Goal: Navigation & Orientation: Understand site structure

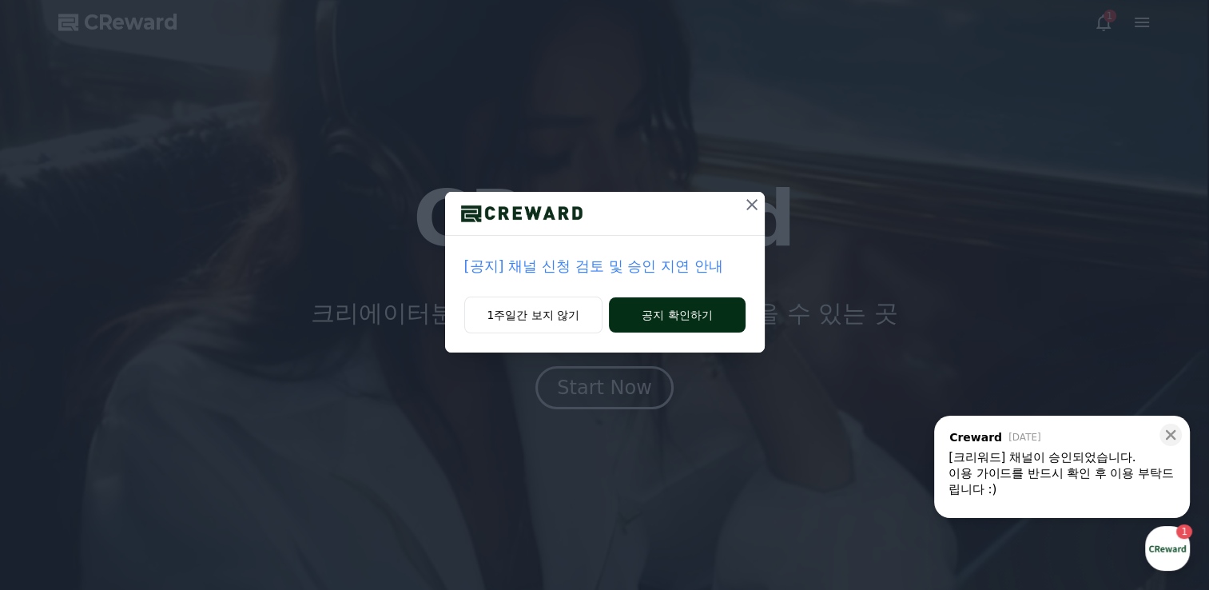
click at [684, 324] on button "공지 확인하기" at bounding box center [677, 314] width 136 height 35
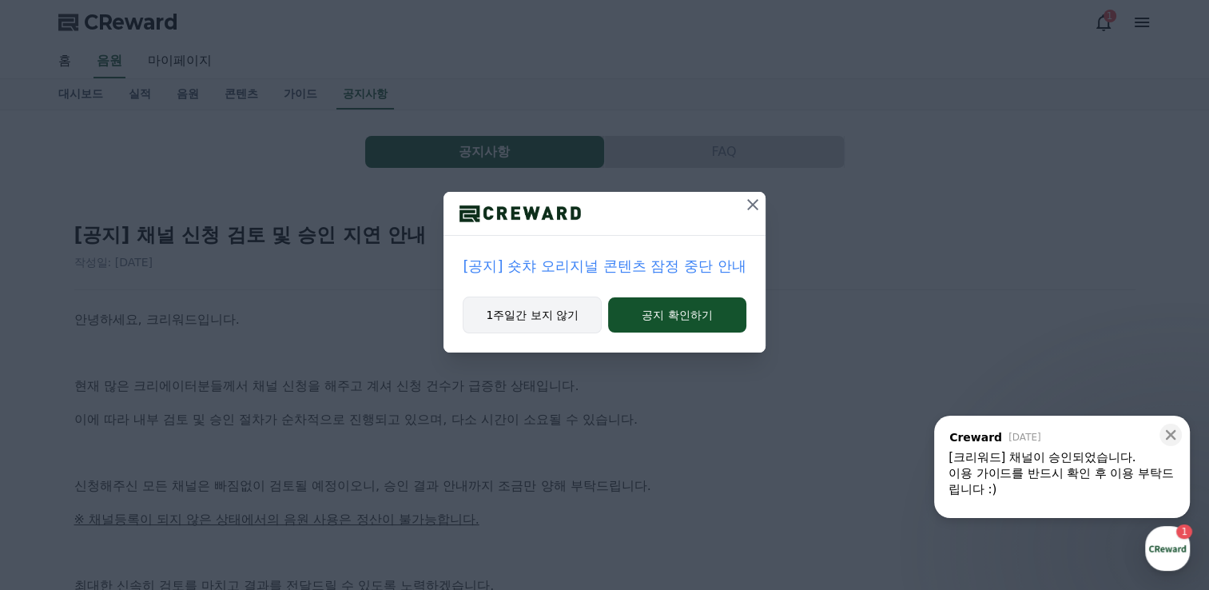
click at [534, 321] on button "1주일간 보지 않기" at bounding box center [532, 314] width 139 height 37
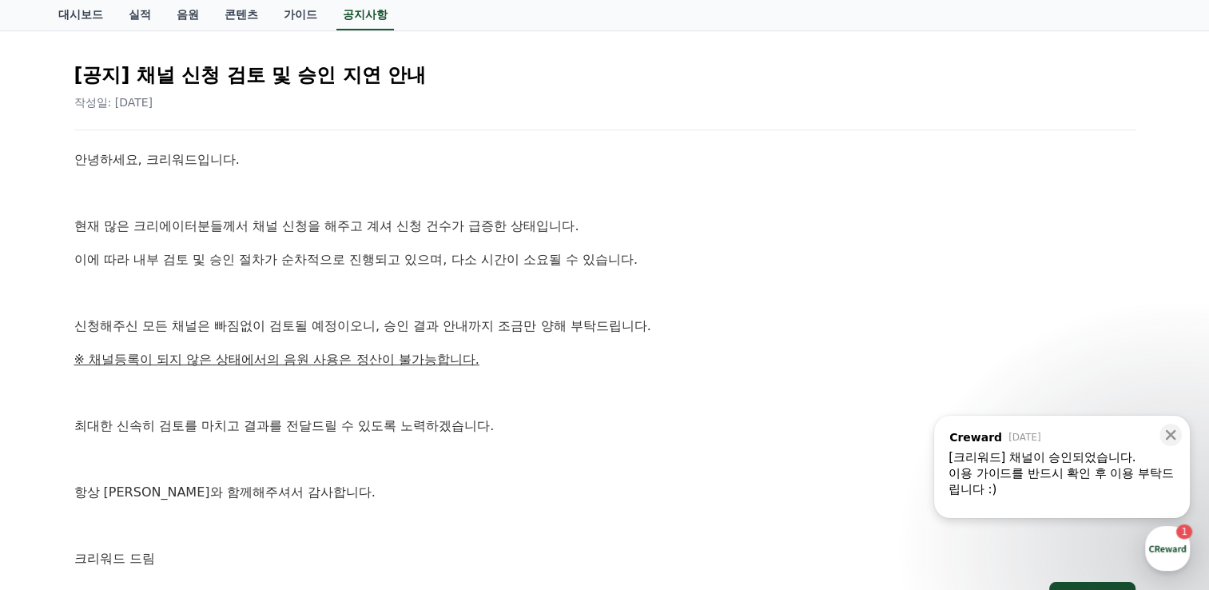
scroll to position [240, 0]
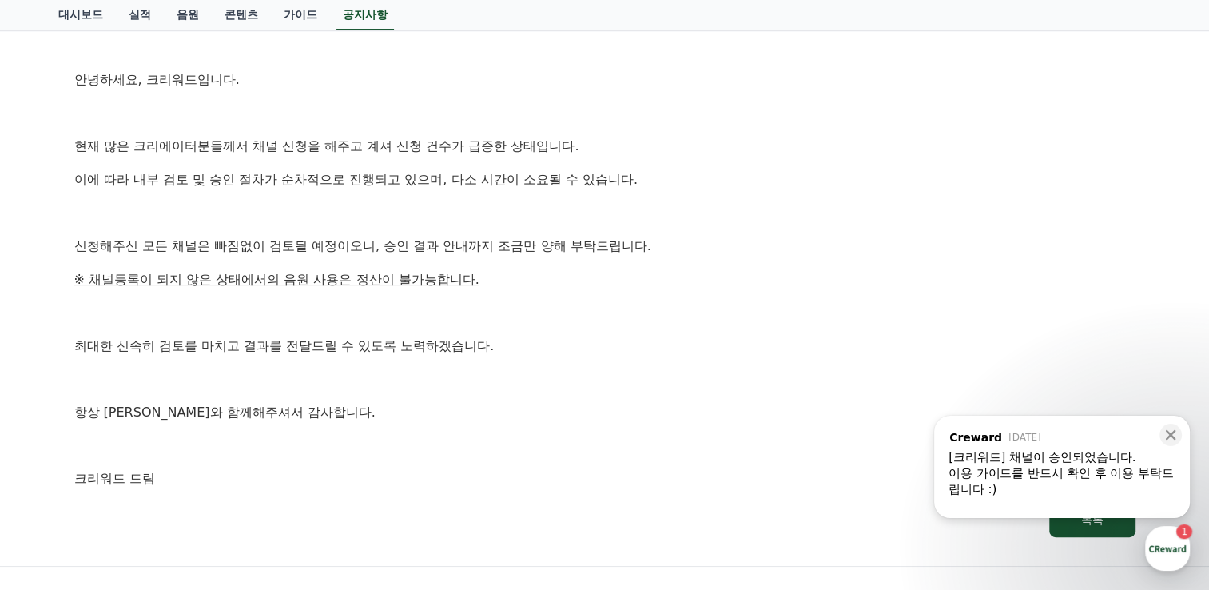
click at [1031, 469] on div "이용 가이드를 반드시 확인 후 이용 부탁드립니다 :)" at bounding box center [1061, 481] width 227 height 32
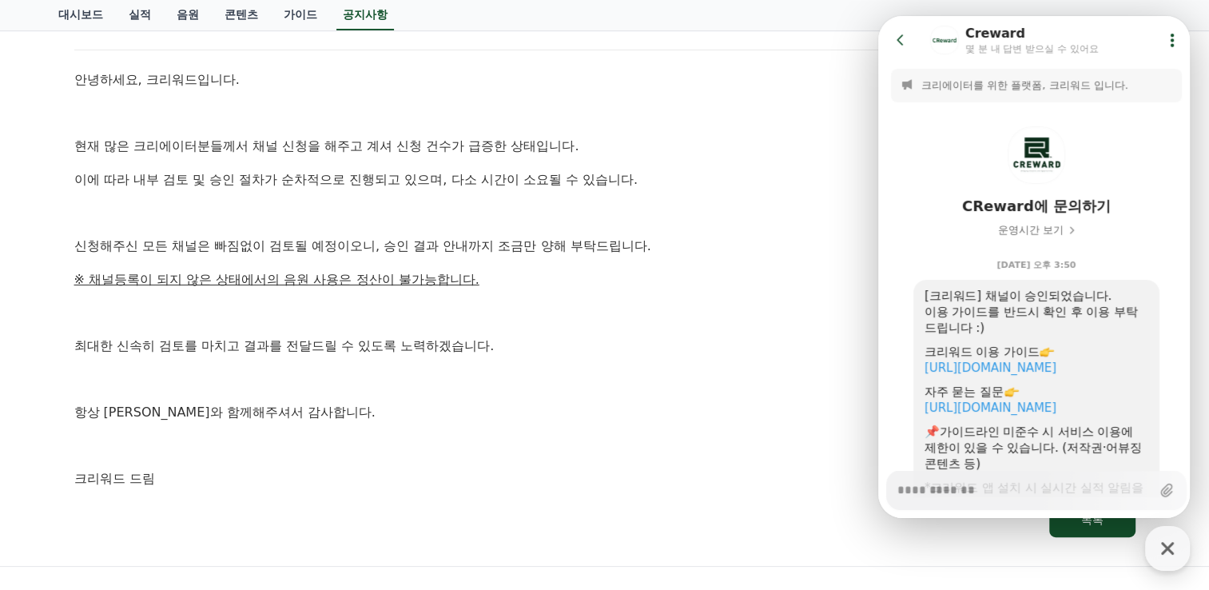
scroll to position [98, 0]
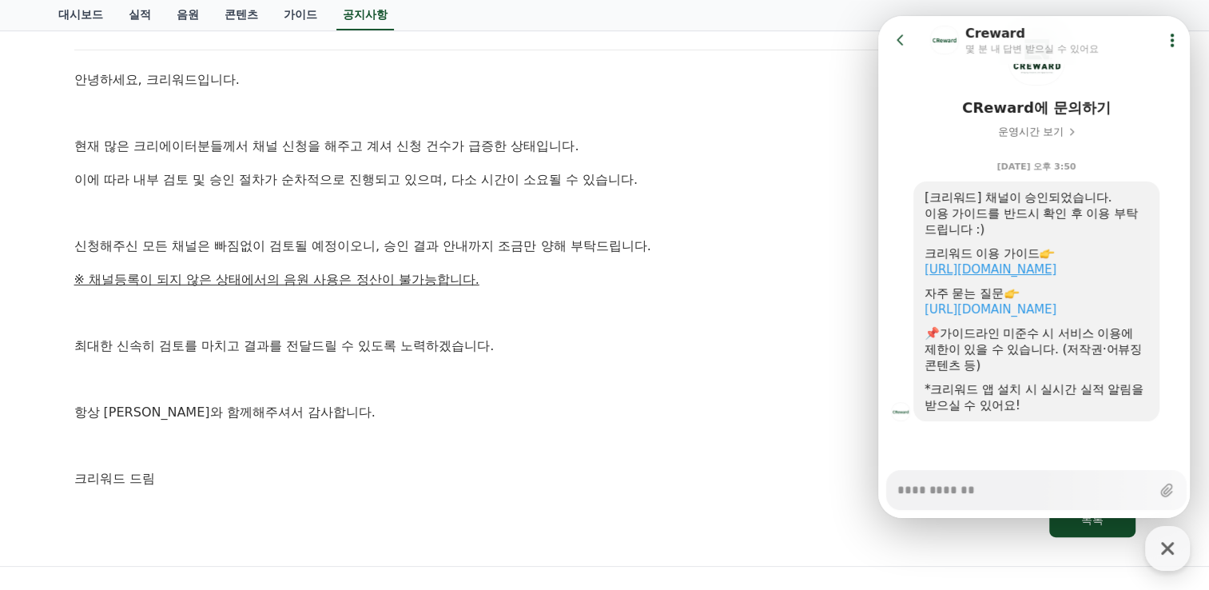
click at [1015, 270] on link "[URL][DOMAIN_NAME]" at bounding box center [990, 269] width 132 height 14
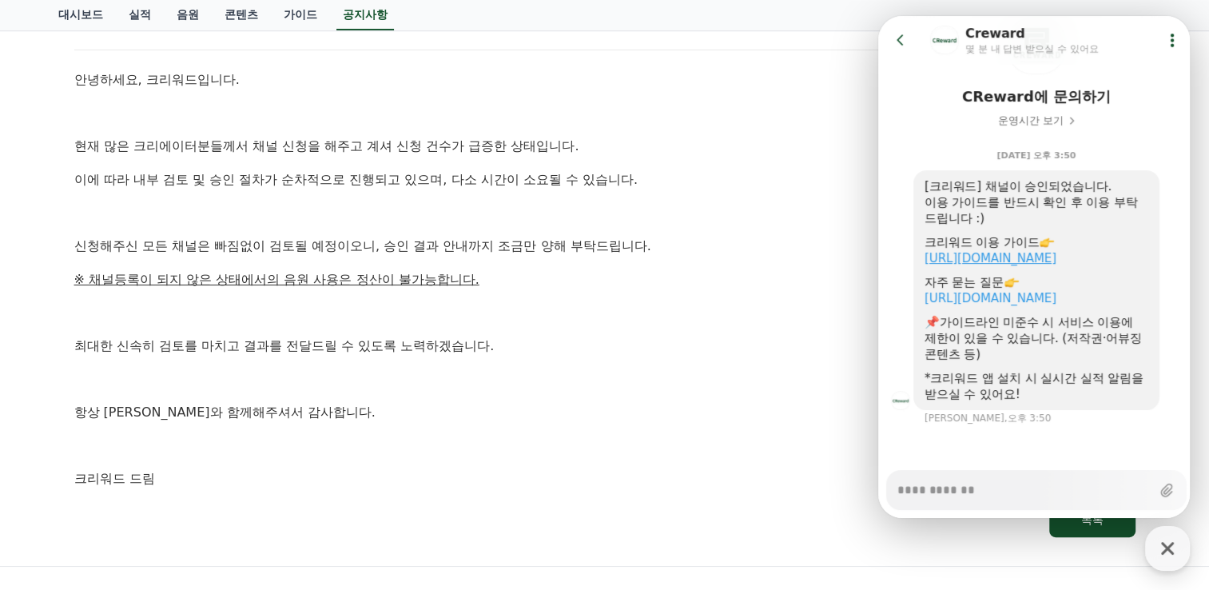
type textarea "*"
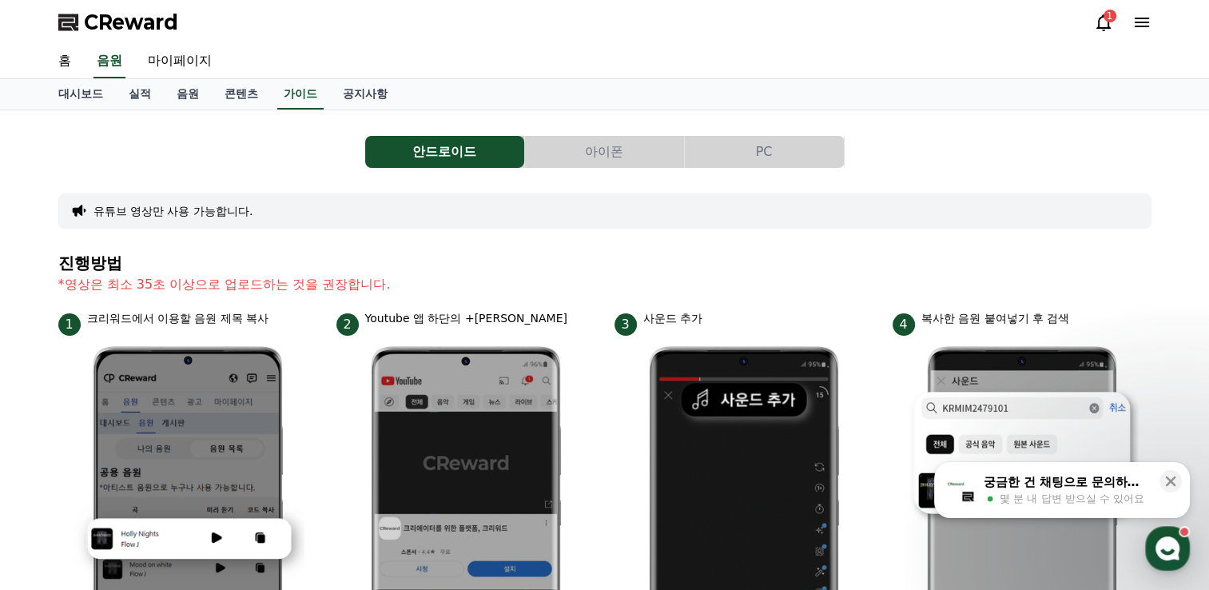
drag, startPoint x: 556, startPoint y: 504, endPoint x: 266, endPoint y: -59, distance: 633.5
click at [189, 85] on link "음원" at bounding box center [188, 94] width 48 height 30
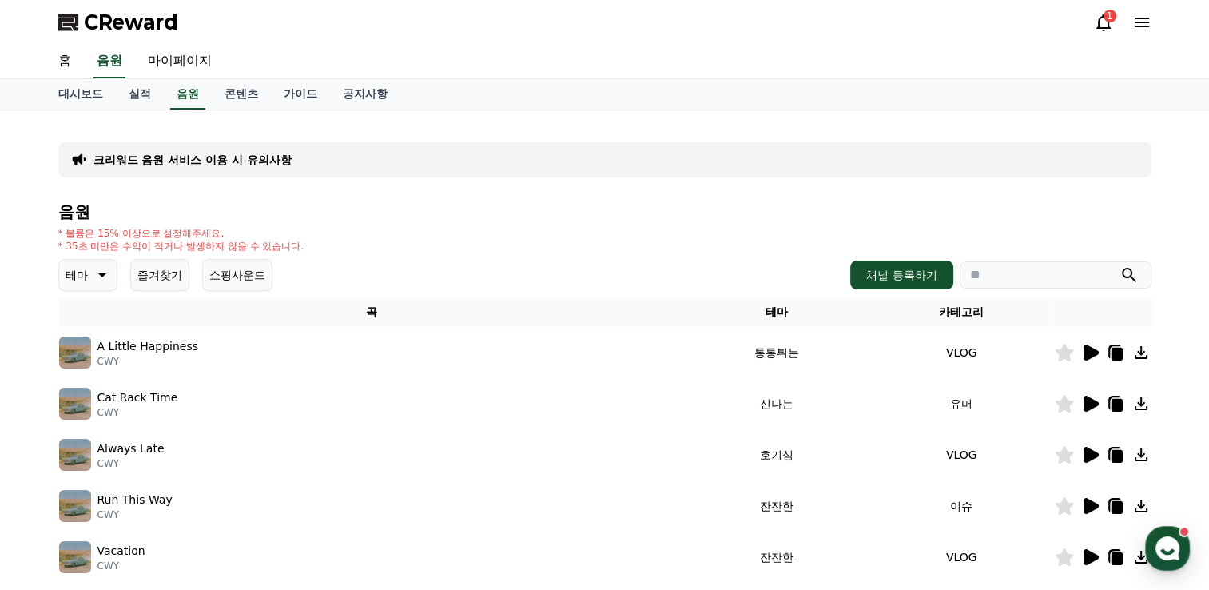
click at [511, 283] on div "테마 즐겨찾기 쇼핑사운드 채널 등록하기" at bounding box center [604, 275] width 1093 height 32
click at [63, 264] on button "테마" at bounding box center [87, 275] width 59 height 32
click at [567, 331] on td "A Little Happiness CWY" at bounding box center [371, 352] width 626 height 51
click at [0, 309] on html "CReward 1 홈 음원 마이페이지 대시보드 실적 음원 콘텐츠 가이드 공지사항 크리워드 음원 서비스 이용 시 유의사항 음원 * 볼륨은 15%…" at bounding box center [604, 541] width 1209 height 1082
click at [89, 350] on button "환상적인" at bounding box center [90, 358] width 58 height 35
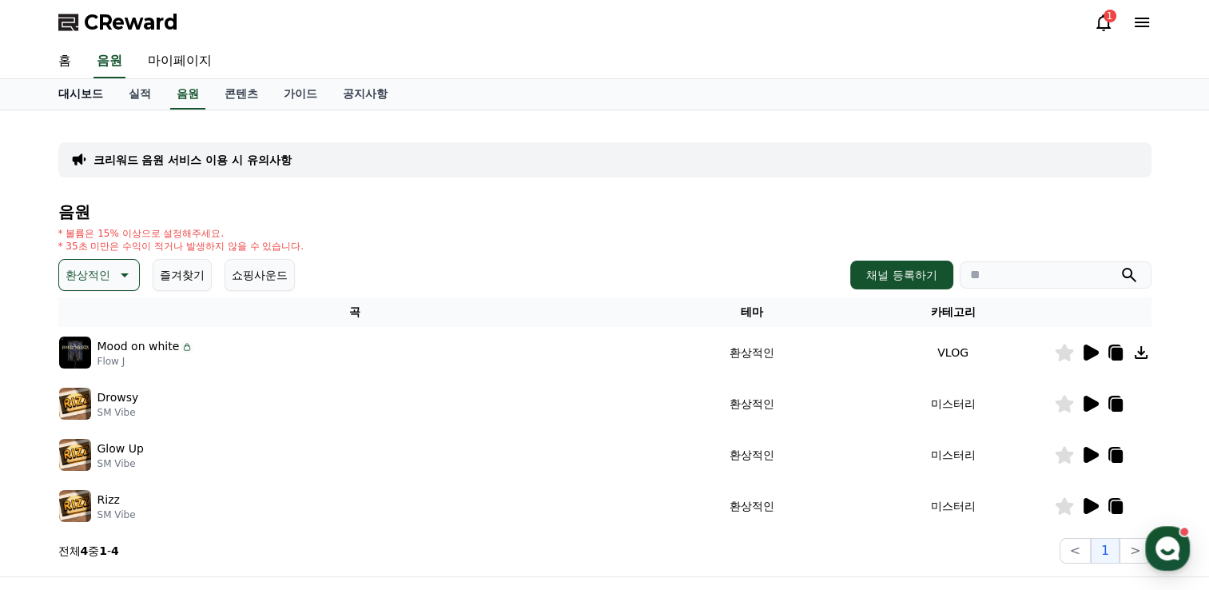
click at [76, 97] on link "대시보드" at bounding box center [81, 94] width 70 height 30
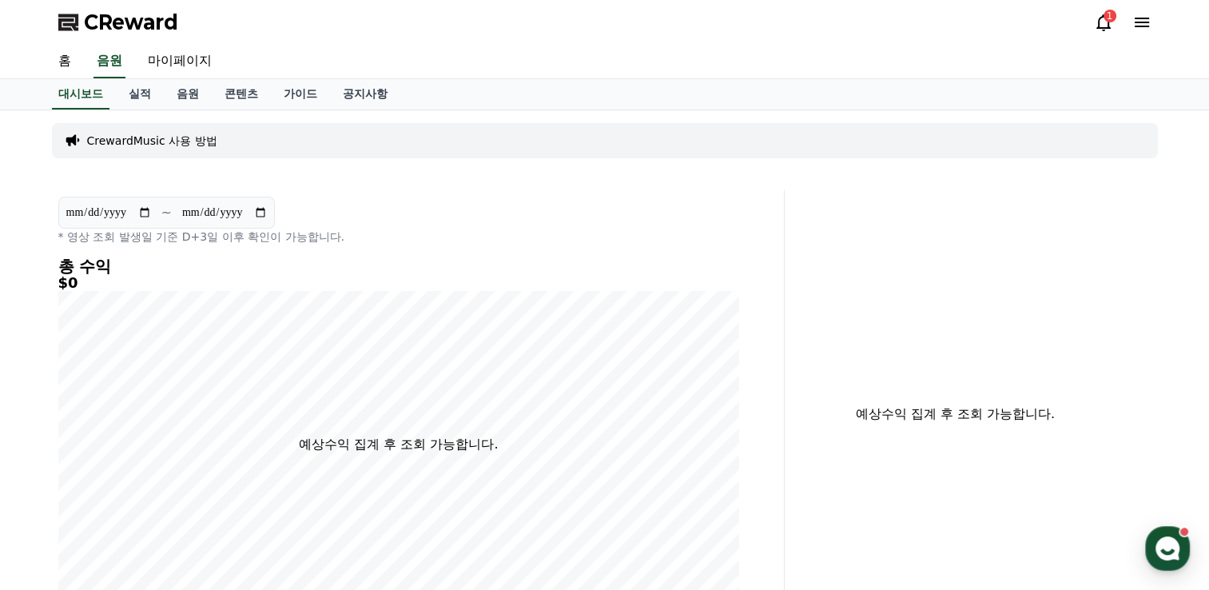
click at [158, 111] on div "**********" at bounding box center [605, 432] width 1119 height 644
click at [143, 99] on link "실적" at bounding box center [140, 94] width 48 height 30
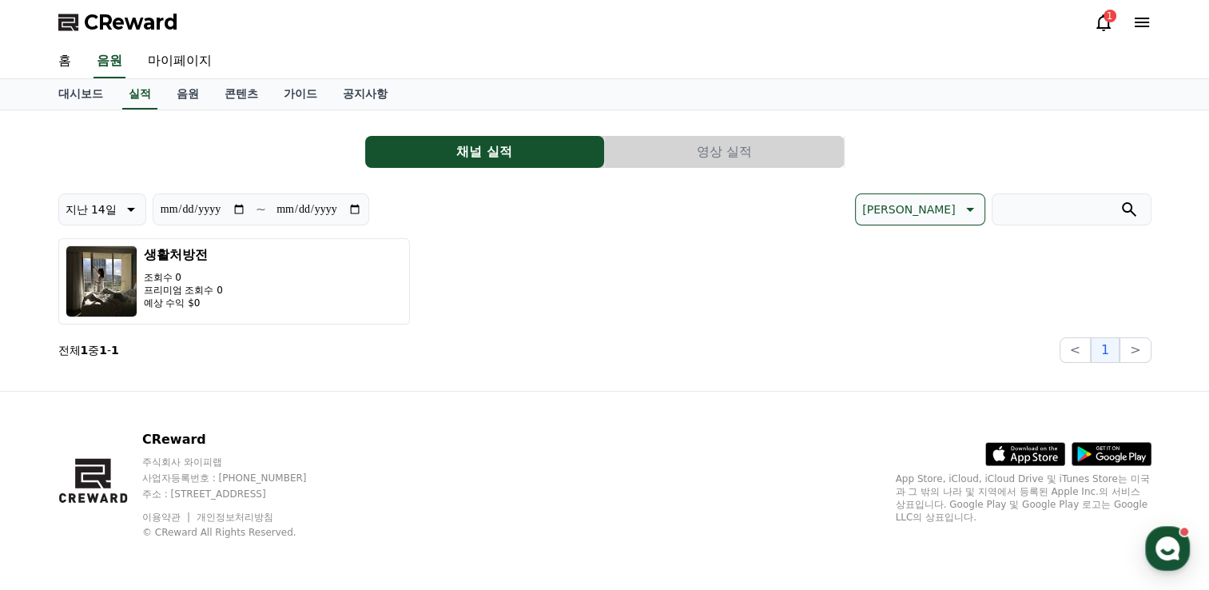
click at [739, 157] on button "영상 실적" at bounding box center [724, 152] width 239 height 32
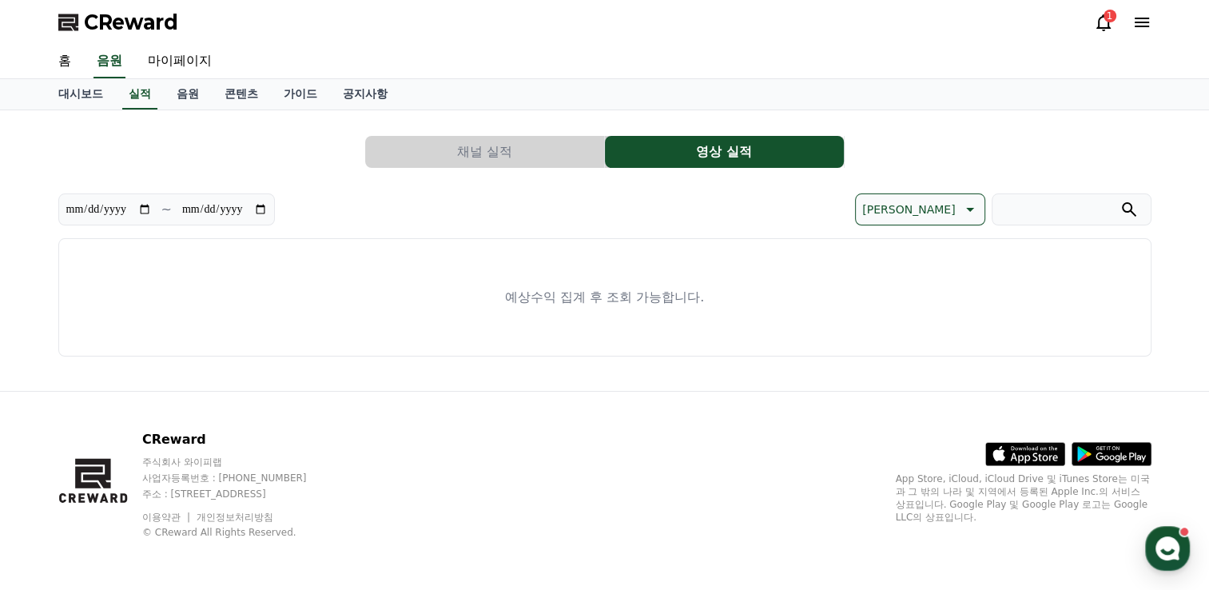
click at [480, 154] on button "채널 실적" at bounding box center [484, 152] width 239 height 32
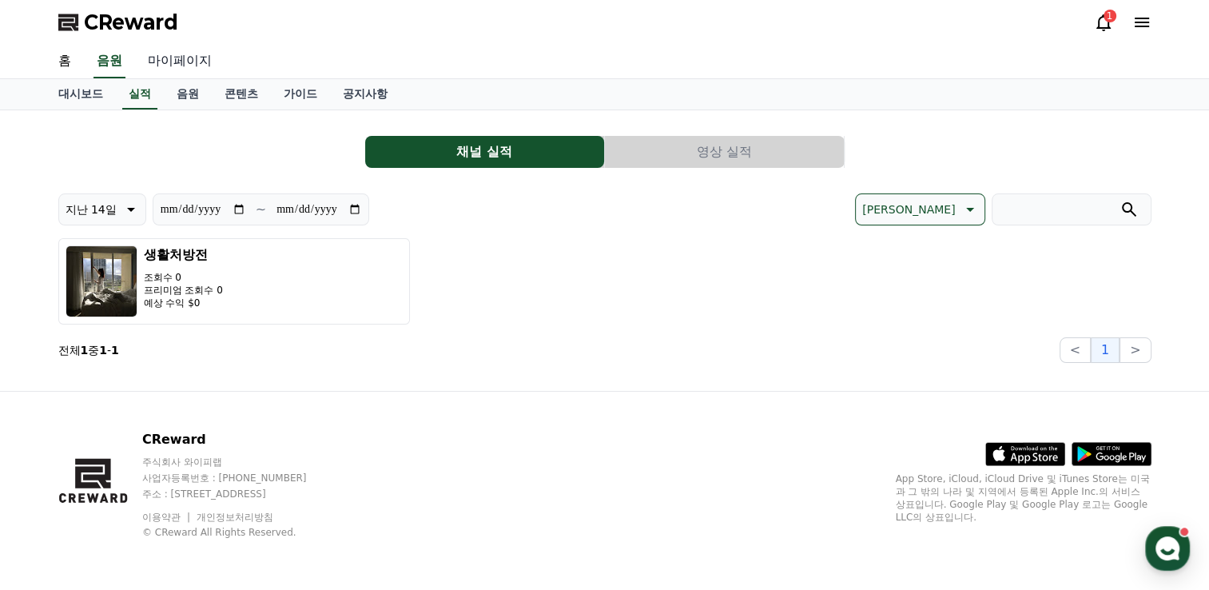
click at [166, 60] on link "마이페이지" at bounding box center [179, 62] width 89 height 34
select select "**********"
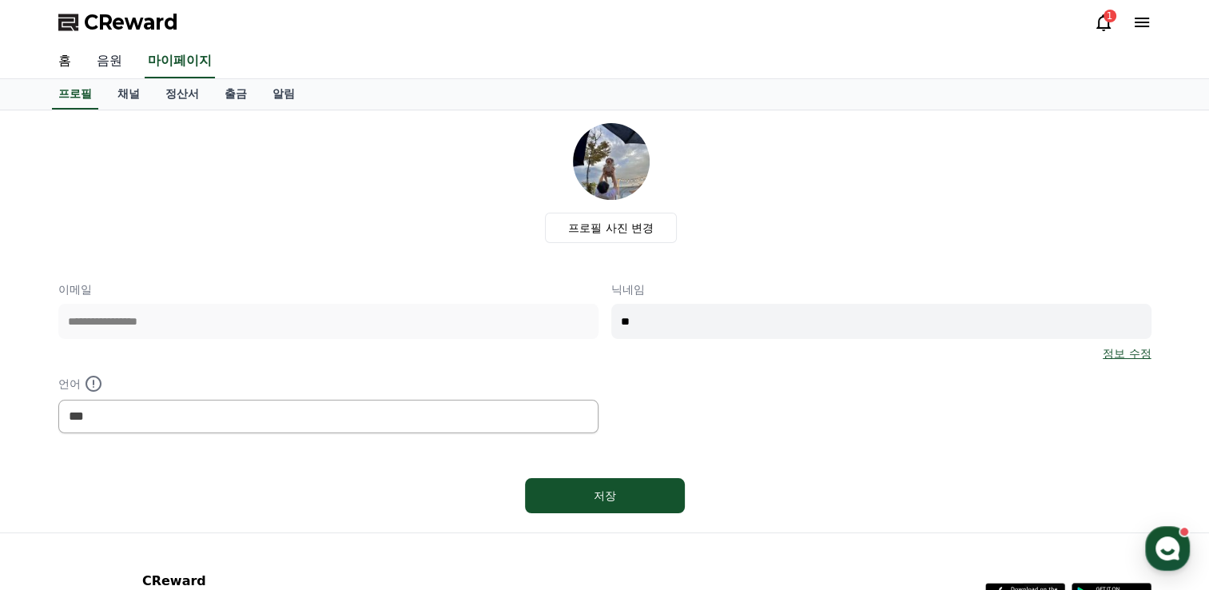
click at [118, 66] on link "음원" at bounding box center [109, 62] width 51 height 34
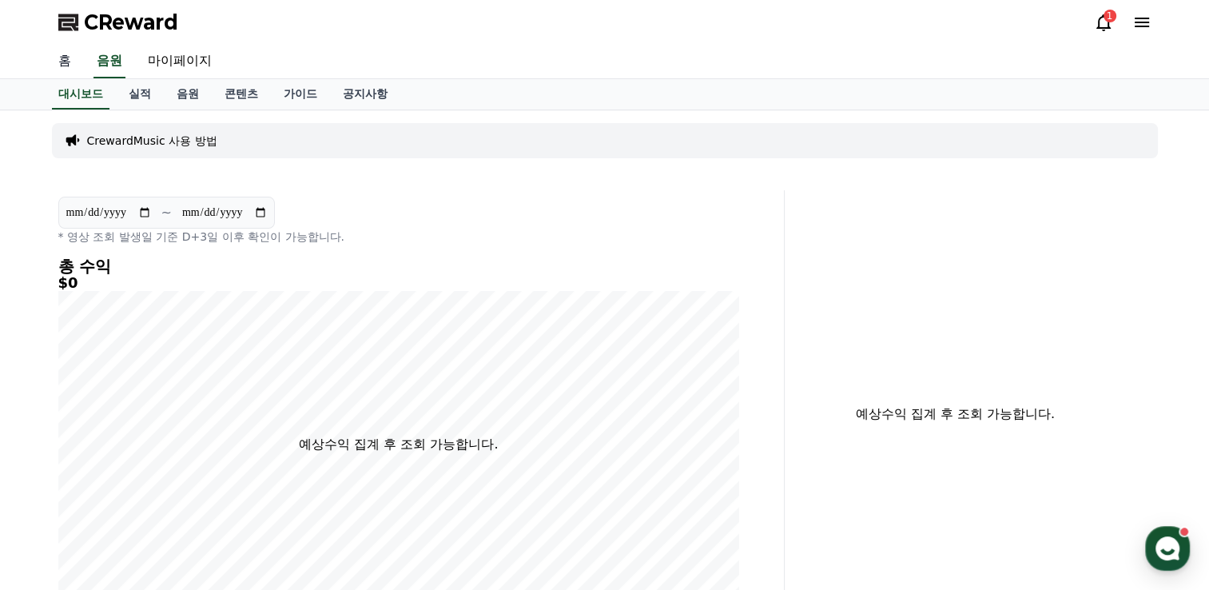
click at [75, 57] on link "홈" at bounding box center [65, 62] width 38 height 34
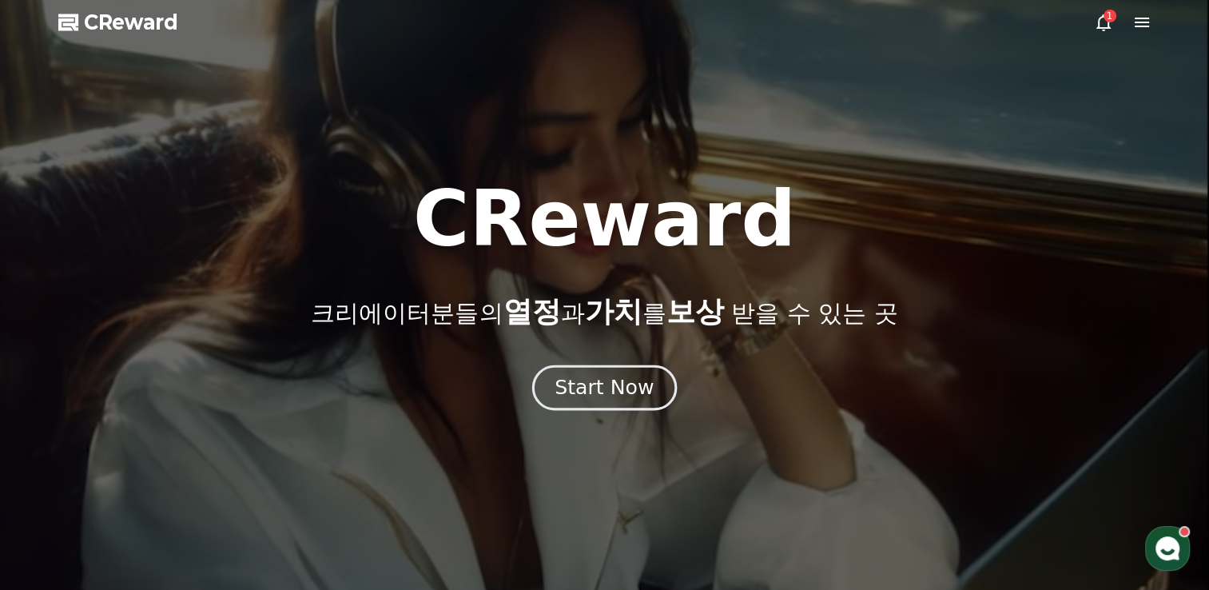
click at [623, 387] on div "Start Now" at bounding box center [603, 387] width 99 height 27
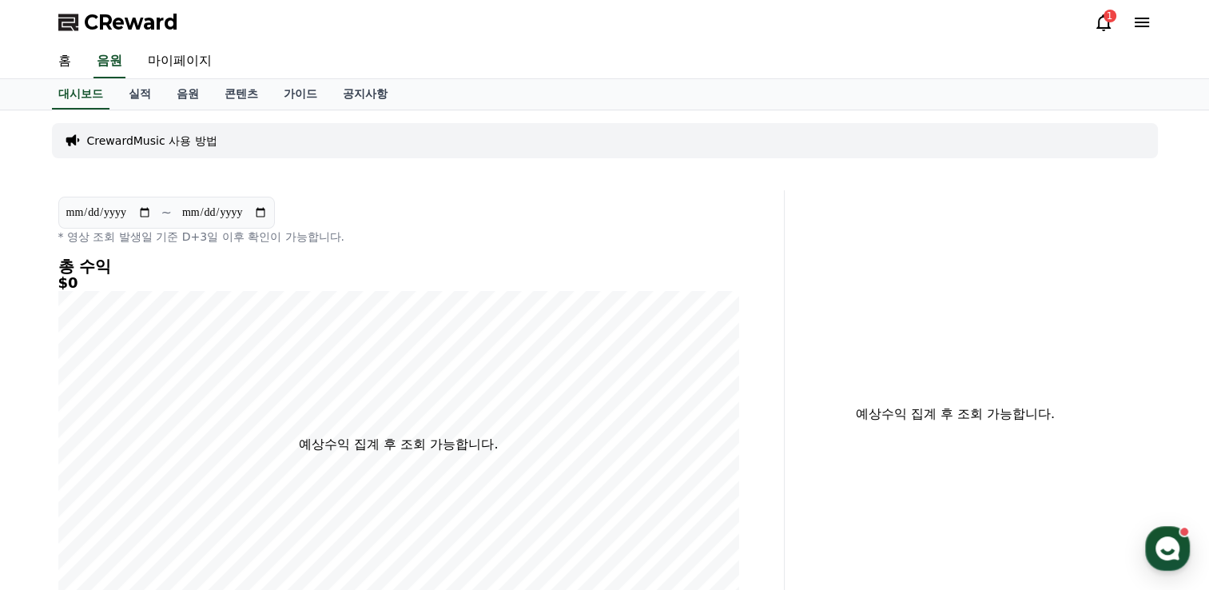
click at [1107, 20] on div "1" at bounding box center [1109, 16] width 13 height 13
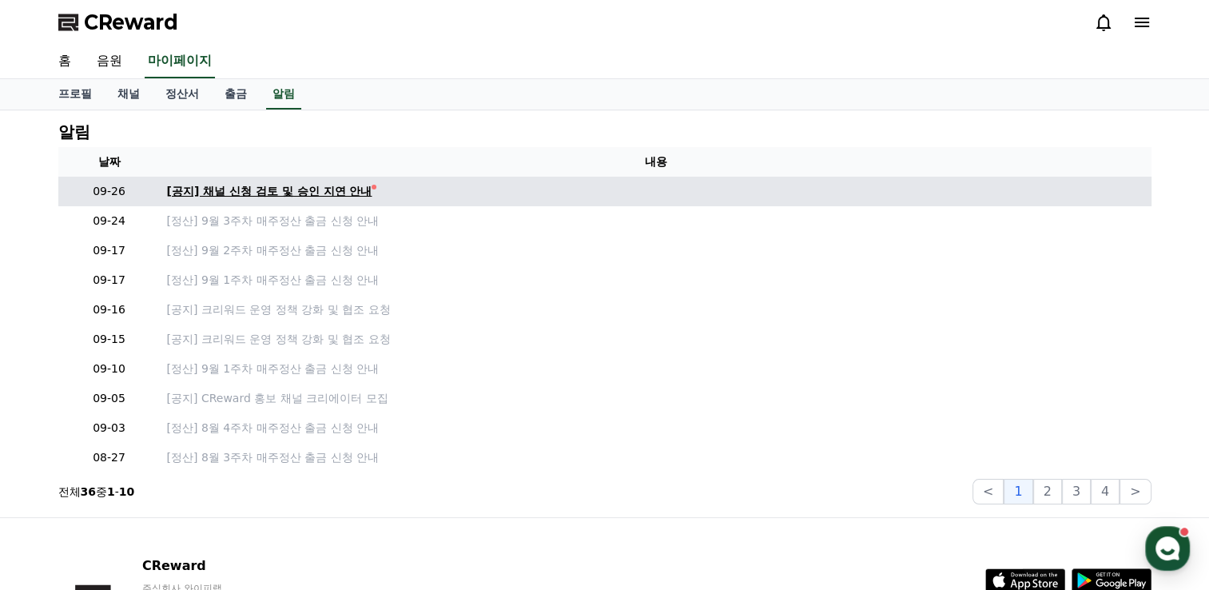
click at [253, 190] on div "[공지] 채널 신청 검토 및 승인 지연 안내" at bounding box center [269, 191] width 205 height 17
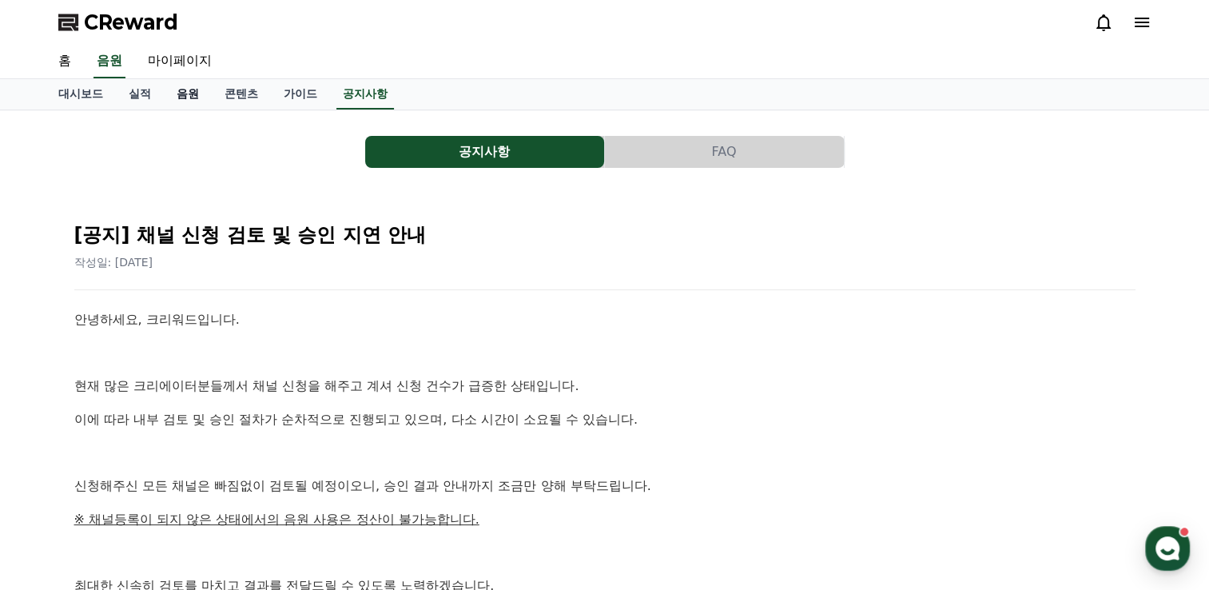
click at [187, 93] on link "음원" at bounding box center [188, 94] width 48 height 30
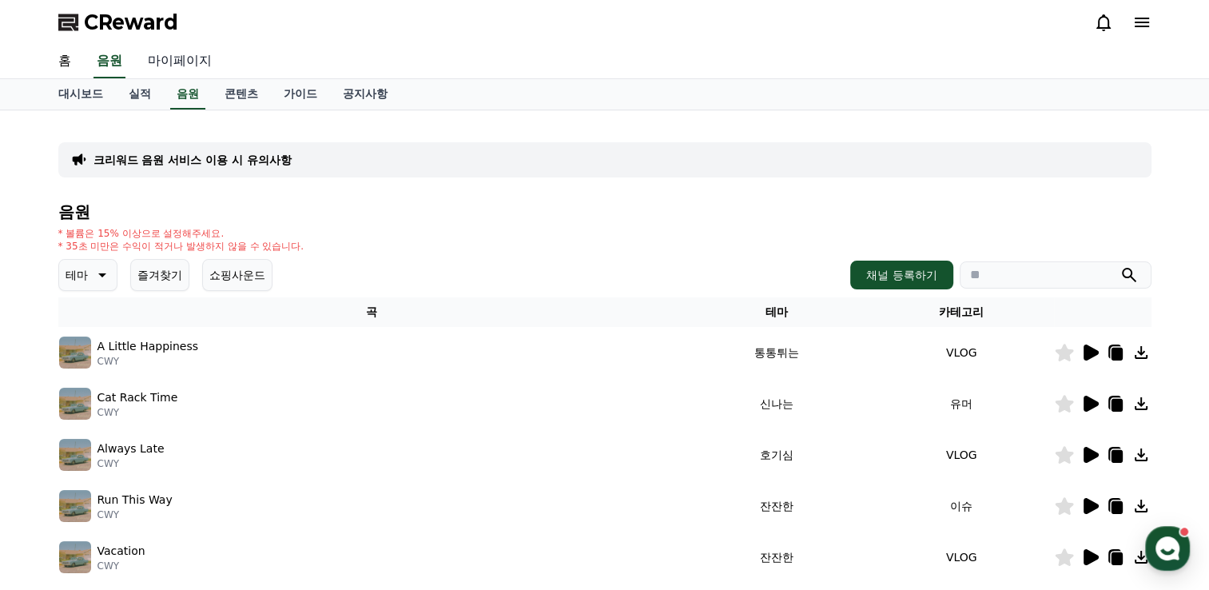
click at [179, 53] on link "마이페이지" at bounding box center [179, 62] width 89 height 34
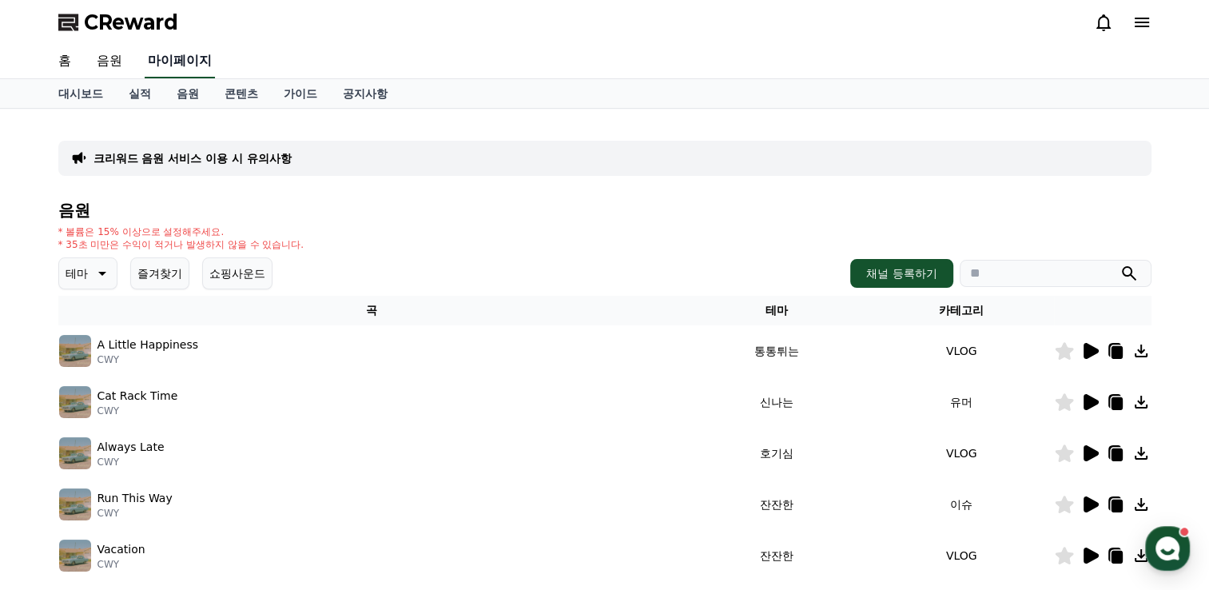
select select "**********"
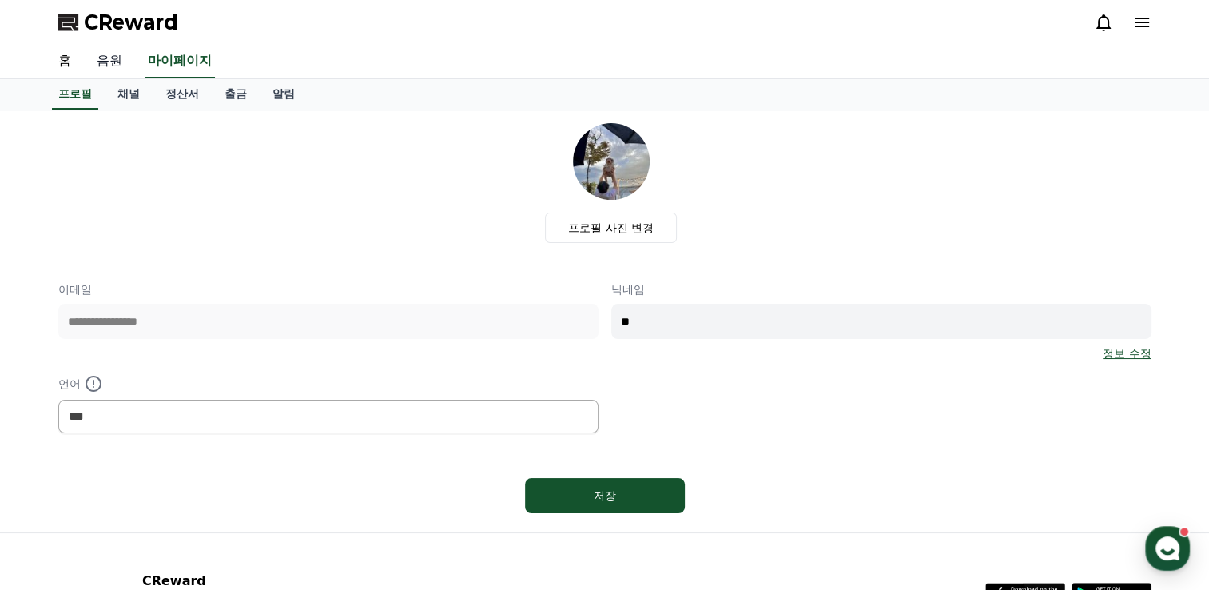
click at [93, 55] on link "음원" at bounding box center [109, 62] width 51 height 34
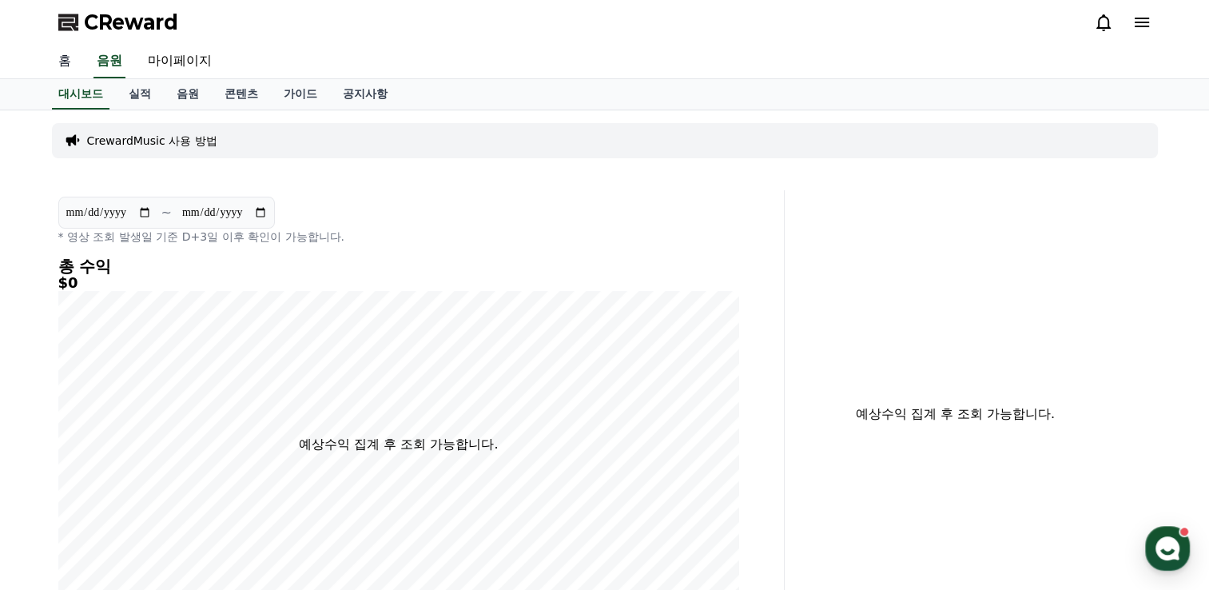
click at [73, 56] on link "홈" at bounding box center [65, 62] width 38 height 34
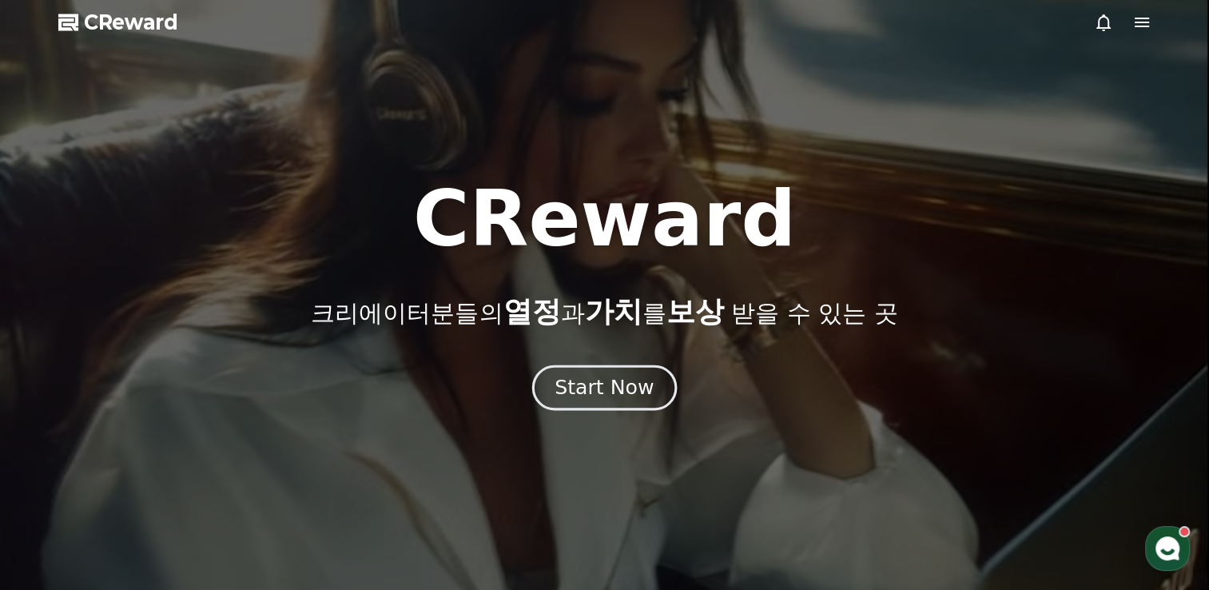
click at [650, 383] on div "Start Now" at bounding box center [603, 387] width 99 height 27
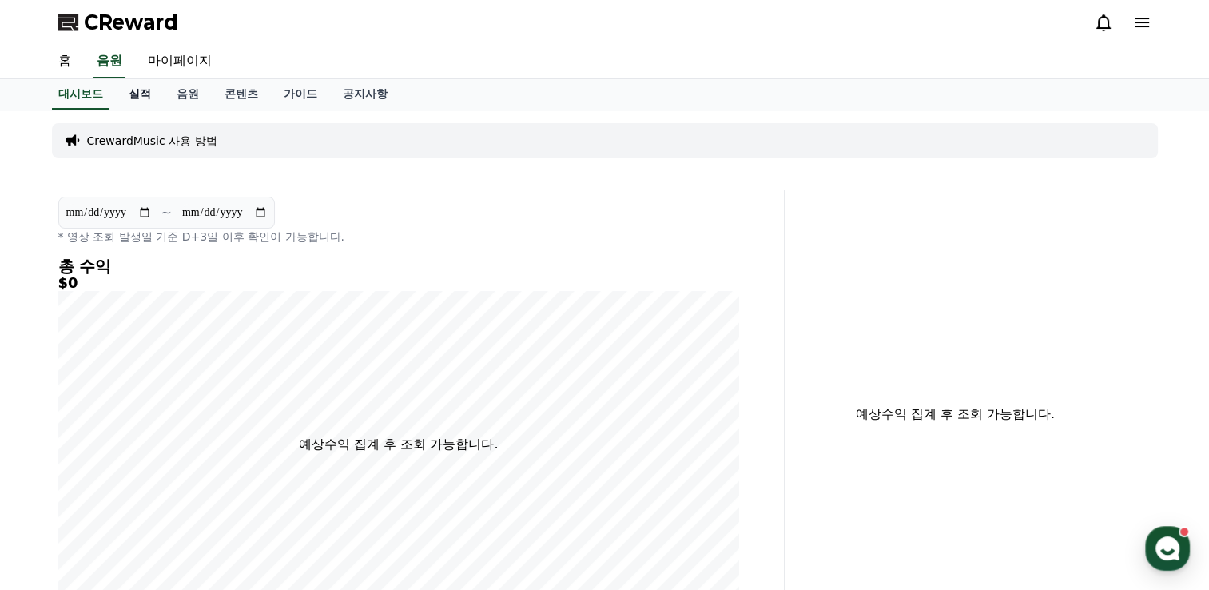
click at [141, 96] on link "실적" at bounding box center [140, 94] width 48 height 30
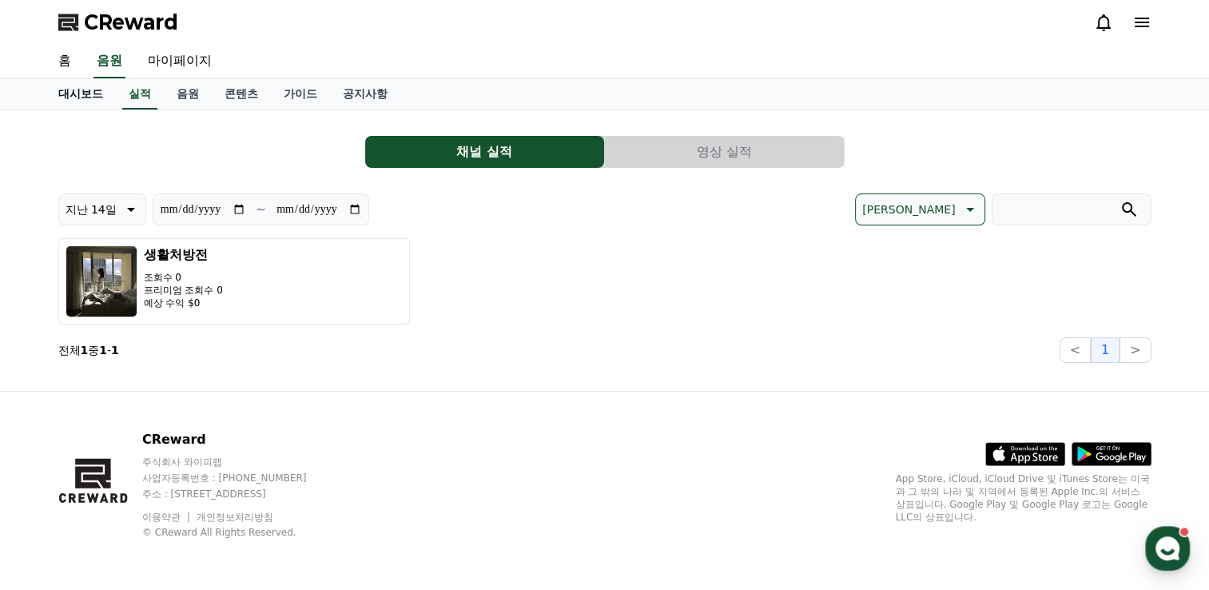
click at [77, 100] on link "대시보드" at bounding box center [81, 94] width 70 height 30
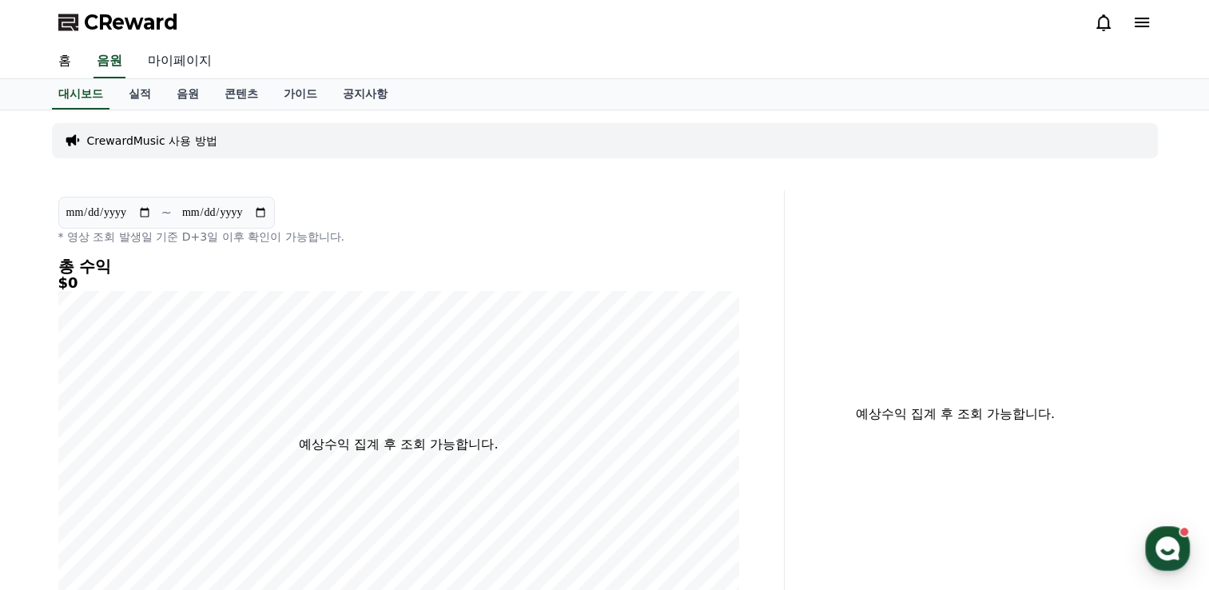
click at [185, 58] on link "마이페이지" at bounding box center [179, 62] width 89 height 34
select select "**********"
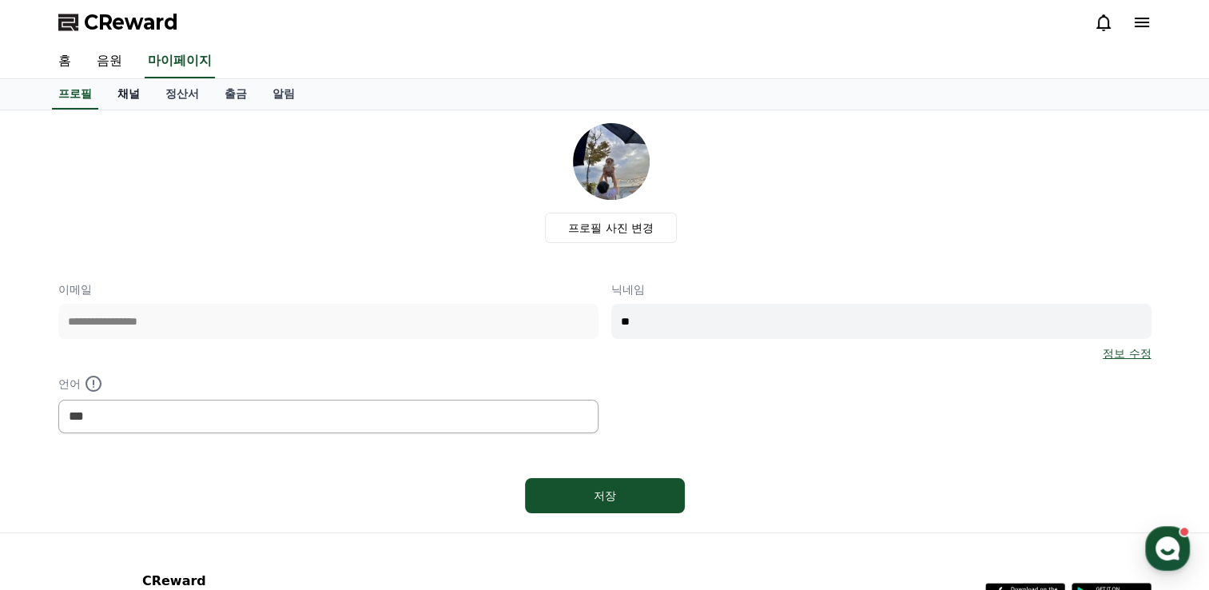
click at [126, 88] on link "채널" at bounding box center [129, 94] width 48 height 30
